Goal: Complete application form: Complete application form

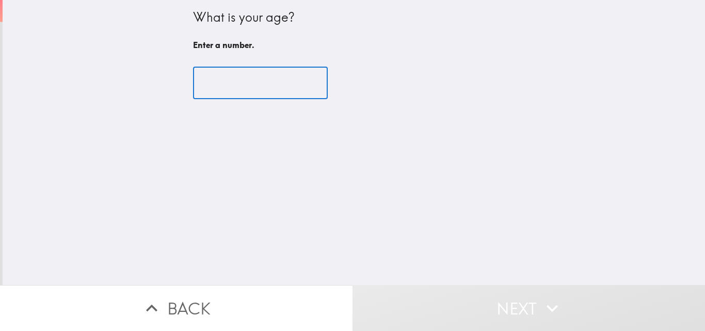
click at [251, 95] on input "number" at bounding box center [260, 83] width 135 height 32
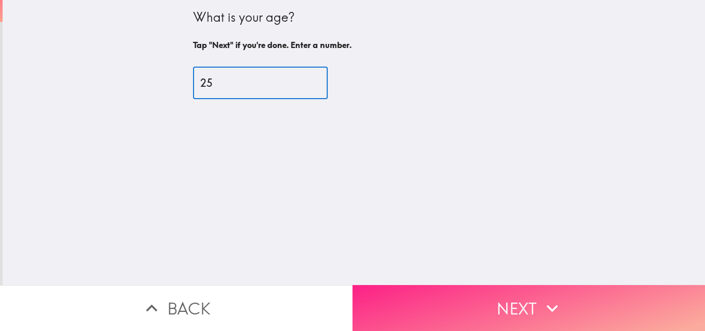
type input "25"
click at [479, 301] on button "Next" at bounding box center [528, 308] width 352 height 46
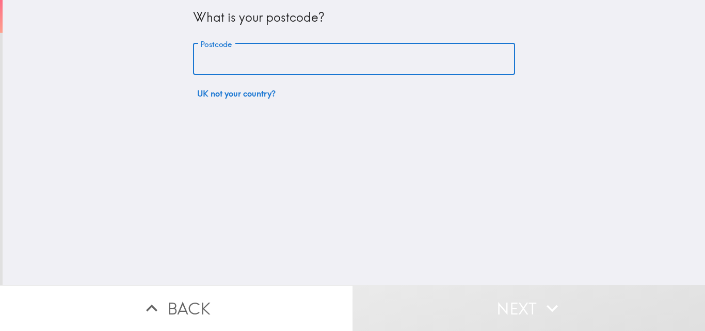
click at [232, 47] on input "Postcode" at bounding box center [354, 59] width 322 height 32
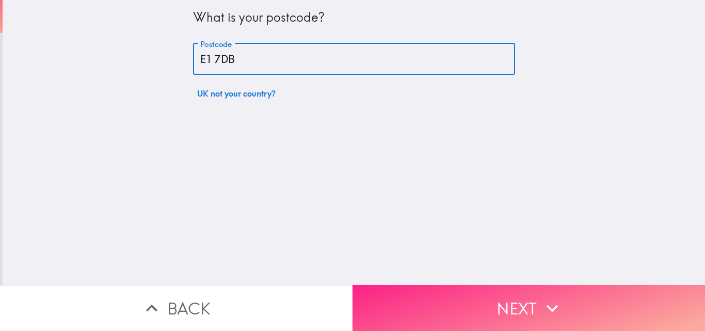
type input "E1 7DB"
click at [494, 295] on button "Next" at bounding box center [528, 308] width 352 height 46
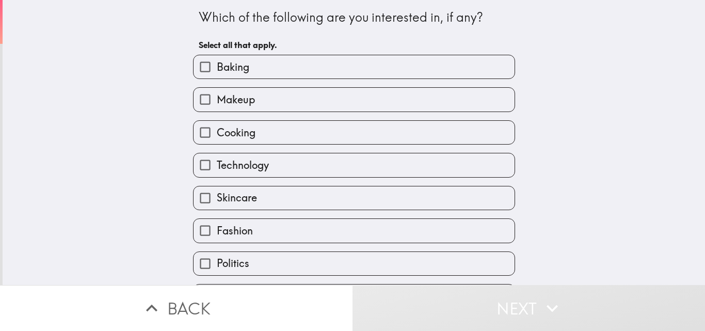
click at [252, 76] on label "Baking" at bounding box center [353, 66] width 321 height 23
click at [217, 76] on input "Baking" at bounding box center [204, 66] width 23 height 23
checkbox input "true"
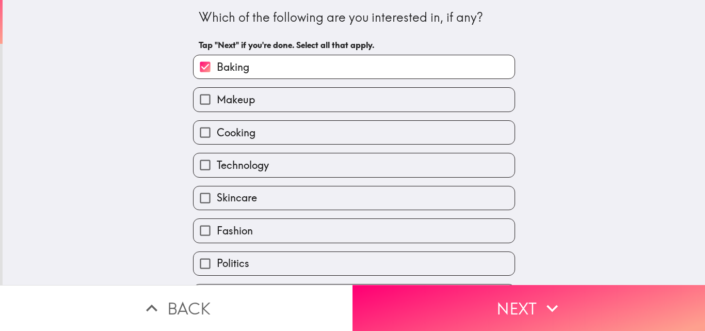
click at [254, 106] on label "Makeup" at bounding box center [353, 99] width 321 height 23
click at [217, 106] on input "Makeup" at bounding box center [204, 99] width 23 height 23
checkbox input "true"
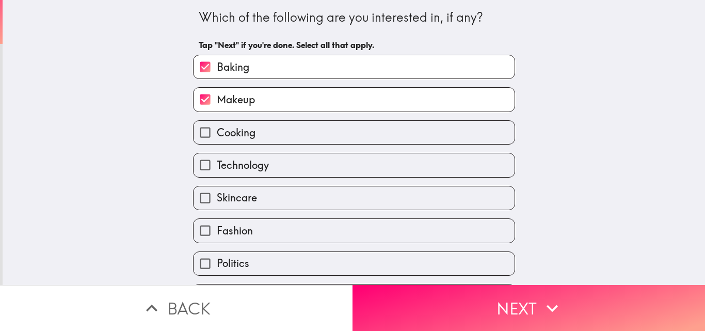
click at [241, 137] on span "Cooking" at bounding box center [236, 132] width 39 height 14
click at [217, 137] on input "Cooking" at bounding box center [204, 132] width 23 height 23
checkbox input "true"
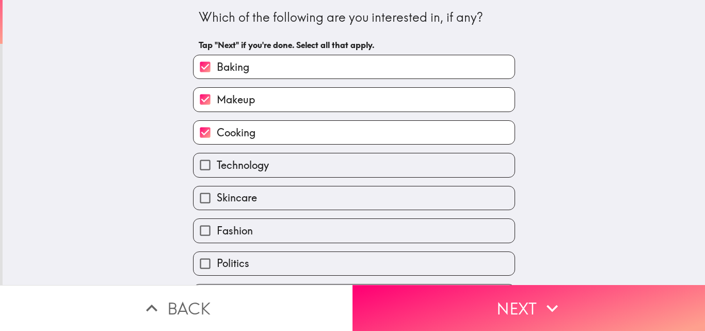
click at [221, 173] on label "Technology" at bounding box center [353, 164] width 321 height 23
click at [217, 173] on input "Technology" at bounding box center [204, 164] width 23 height 23
checkbox input "true"
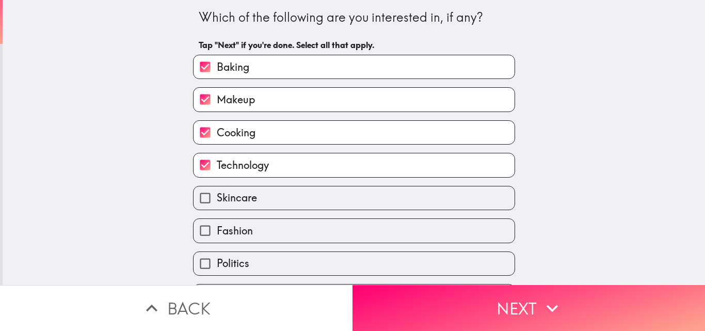
click at [206, 234] on input "Fashion" at bounding box center [204, 230] width 23 height 23
checkbox input "true"
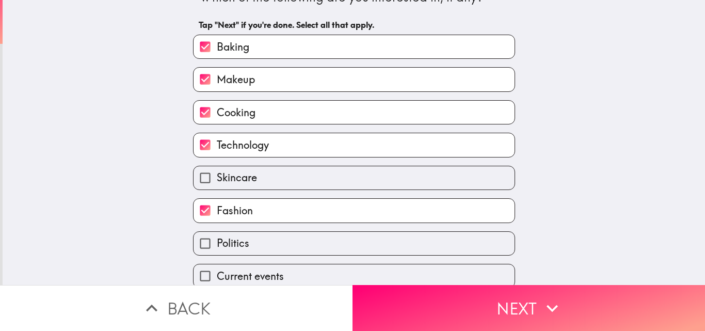
scroll to position [64, 0]
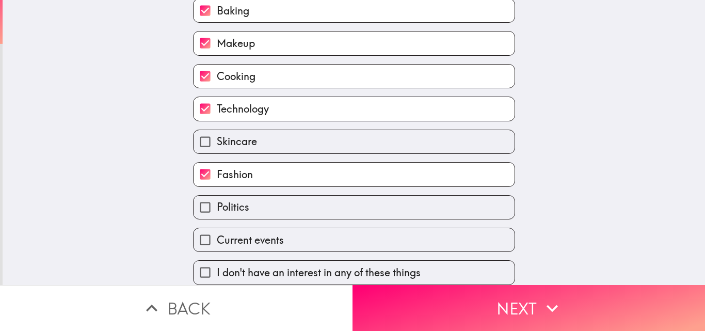
click at [208, 206] on input "Politics" at bounding box center [204, 206] width 23 height 23
checkbox input "true"
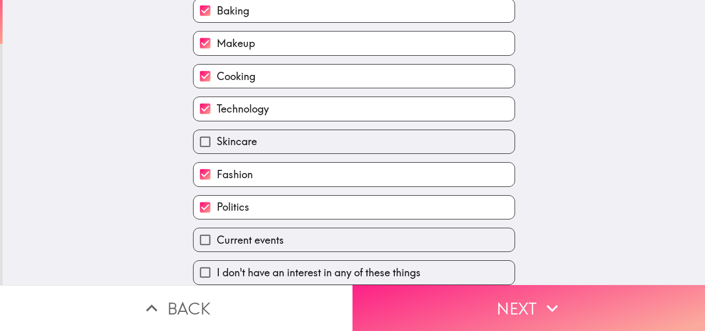
click at [492, 306] on button "Next" at bounding box center [528, 308] width 352 height 46
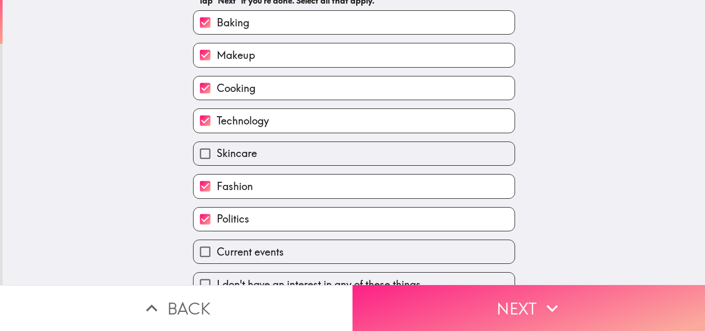
scroll to position [47, 0]
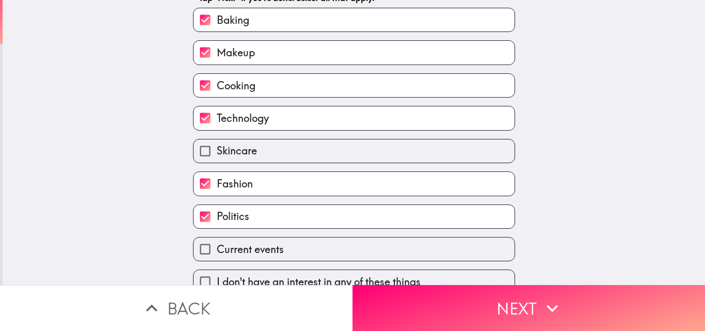
click at [265, 50] on label "Makeup" at bounding box center [353, 52] width 321 height 23
click at [217, 50] on input "Makeup" at bounding box center [204, 52] width 23 height 23
checkbox input "false"
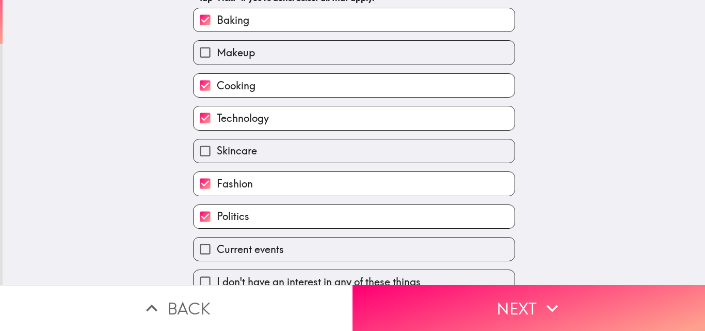
click at [231, 151] on span "Skincare" at bounding box center [237, 150] width 40 height 14
click at [217, 151] on input "Skincare" at bounding box center [204, 150] width 23 height 23
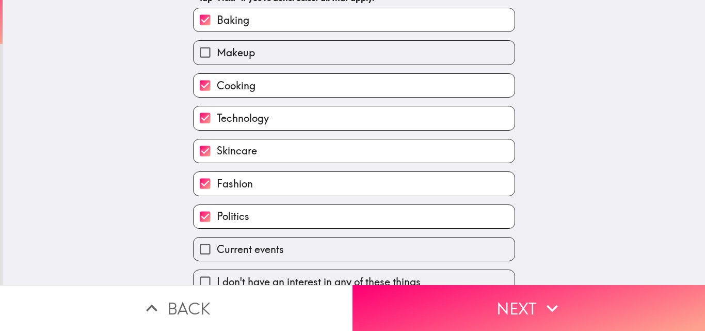
click at [217, 148] on span "Skincare" at bounding box center [237, 150] width 40 height 14
click at [217, 148] on input "Skincare" at bounding box center [204, 150] width 23 height 23
checkbox input "false"
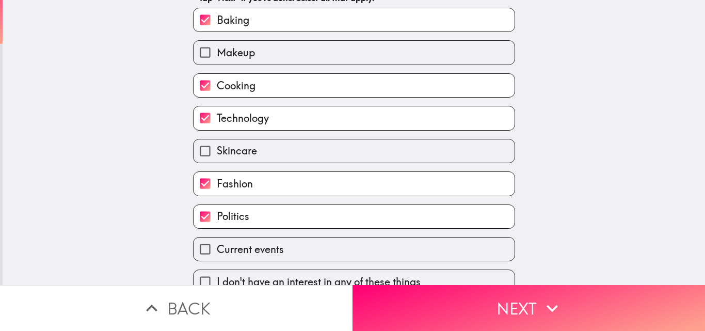
click at [222, 183] on span "Fashion" at bounding box center [235, 183] width 36 height 14
click at [217, 183] on input "Fashion" at bounding box center [204, 183] width 23 height 23
checkbox input "false"
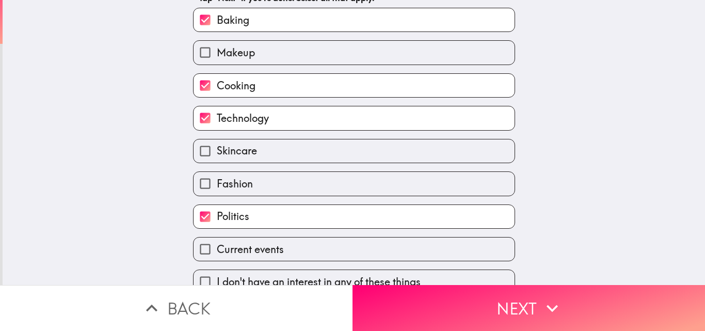
scroll to position [64, 0]
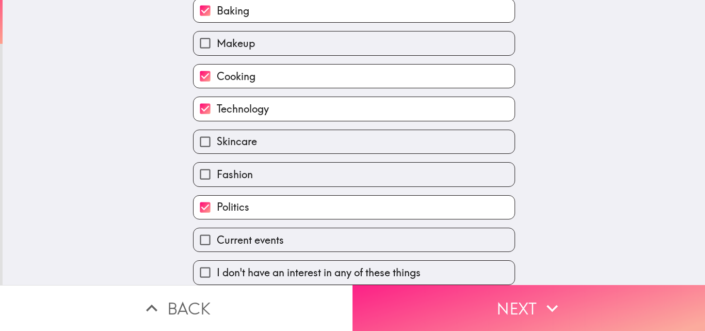
click at [472, 305] on button "Next" at bounding box center [528, 308] width 352 height 46
